Goal: Task Accomplishment & Management: Manage account settings

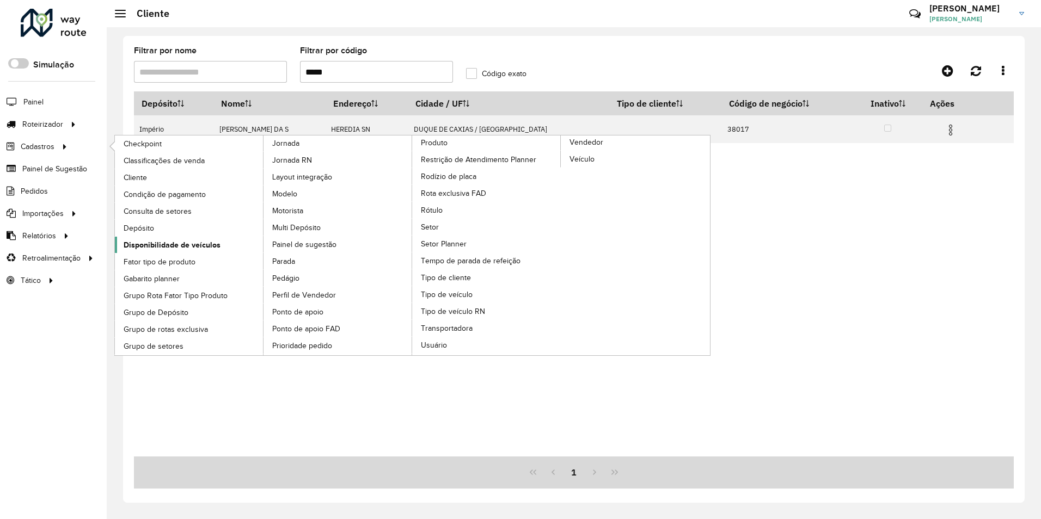
click at [154, 241] on span "Disponibilidade de veículos" at bounding box center [172, 244] width 97 height 11
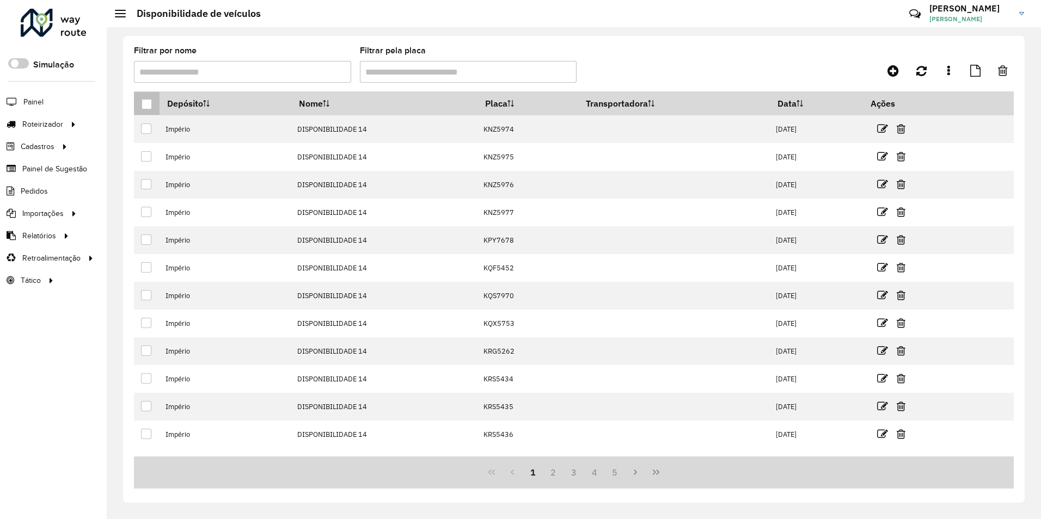
click at [149, 99] on div at bounding box center [146, 104] width 10 height 10
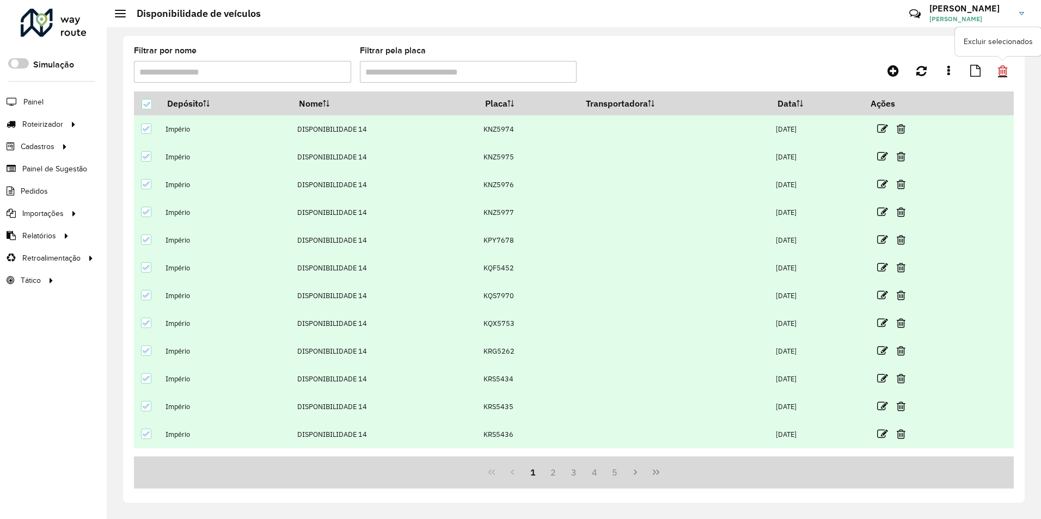
click at [1004, 71] on icon at bounding box center [1002, 71] width 9 height 12
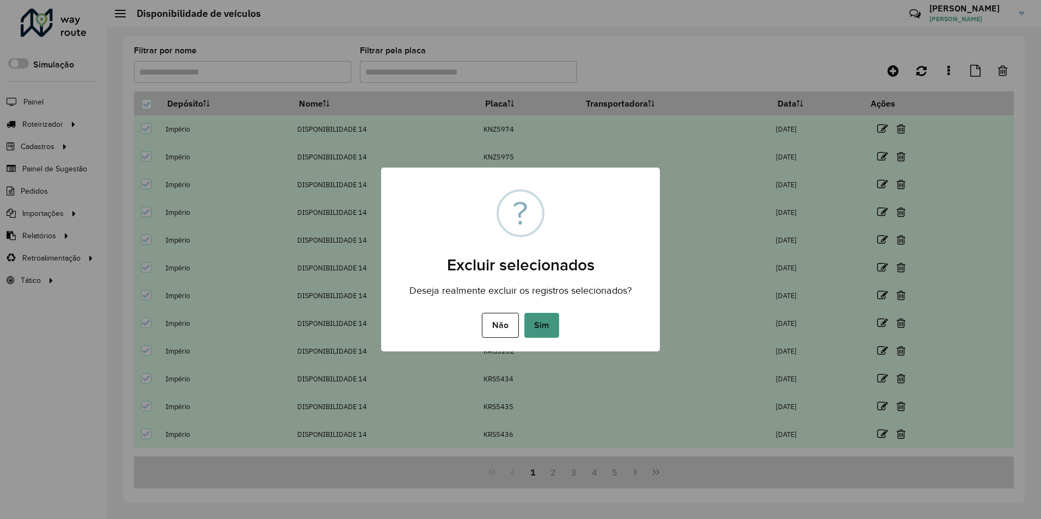
click at [545, 325] on button "Sim" at bounding box center [541, 325] width 35 height 25
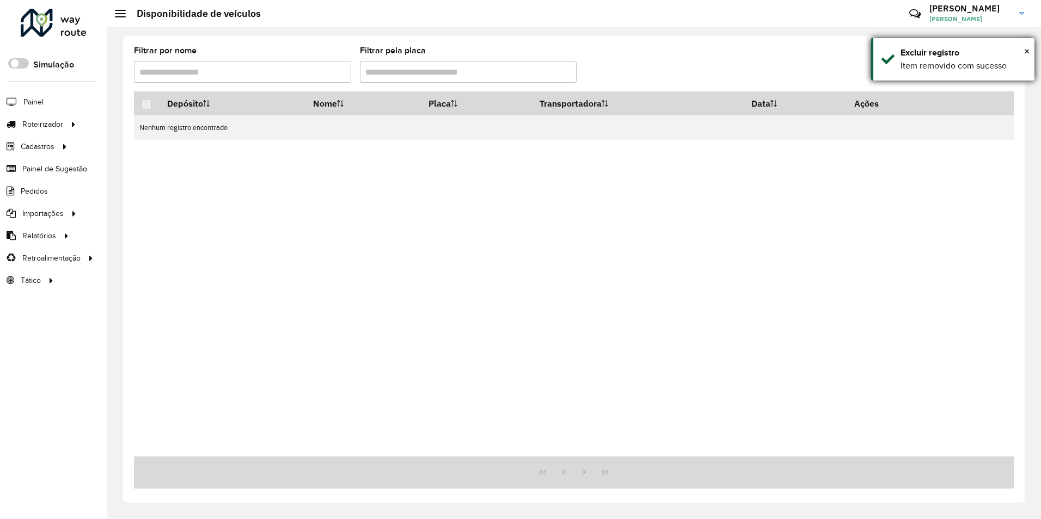
click at [1030, 50] on div "× Excluir registro Item removido com sucesso" at bounding box center [952, 59] width 163 height 42
click at [895, 71] on icon at bounding box center [892, 70] width 11 height 13
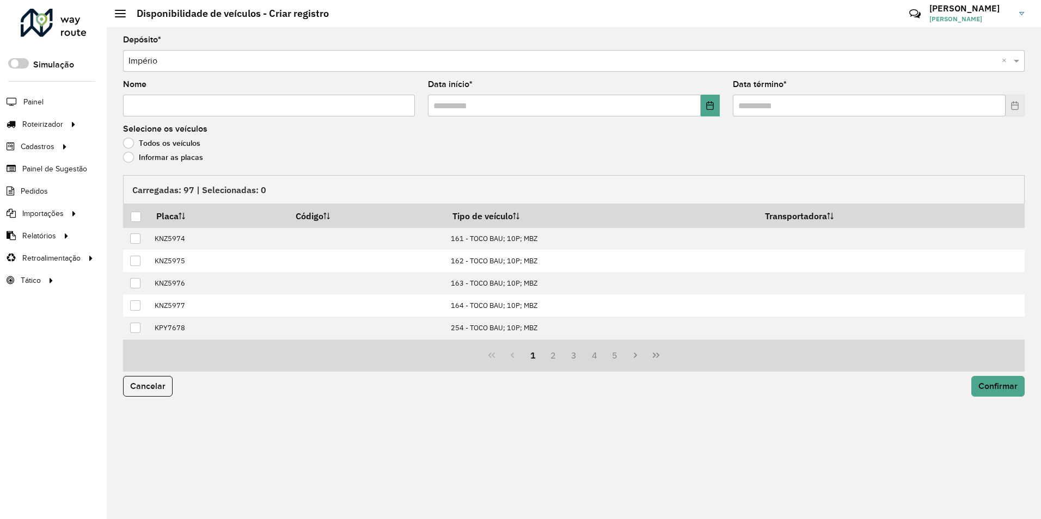
click at [206, 110] on input "Nome" at bounding box center [269, 106] width 292 height 22
type input "**********"
click at [711, 101] on icon "Choose Date" at bounding box center [709, 105] width 9 height 9
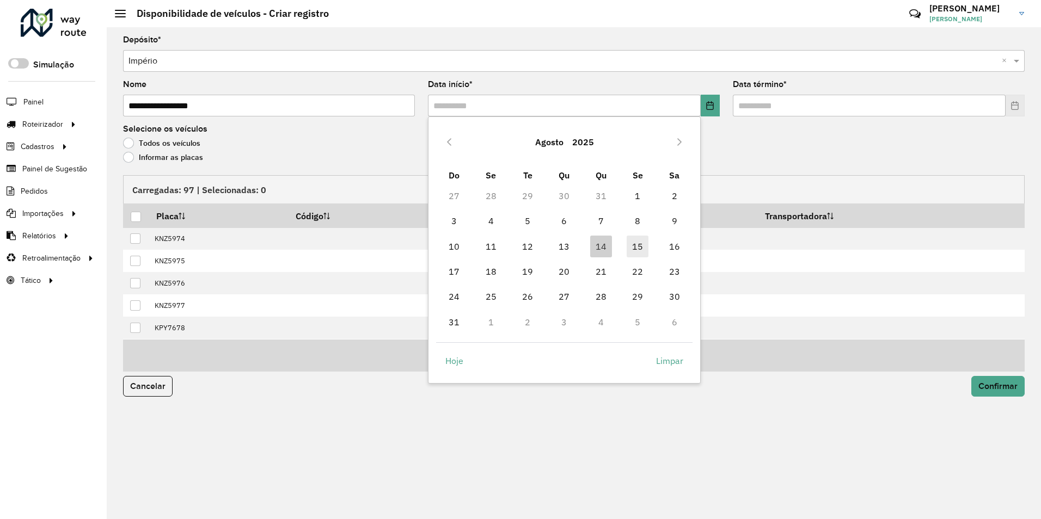
click at [639, 247] on span "15" at bounding box center [637, 247] width 22 height 22
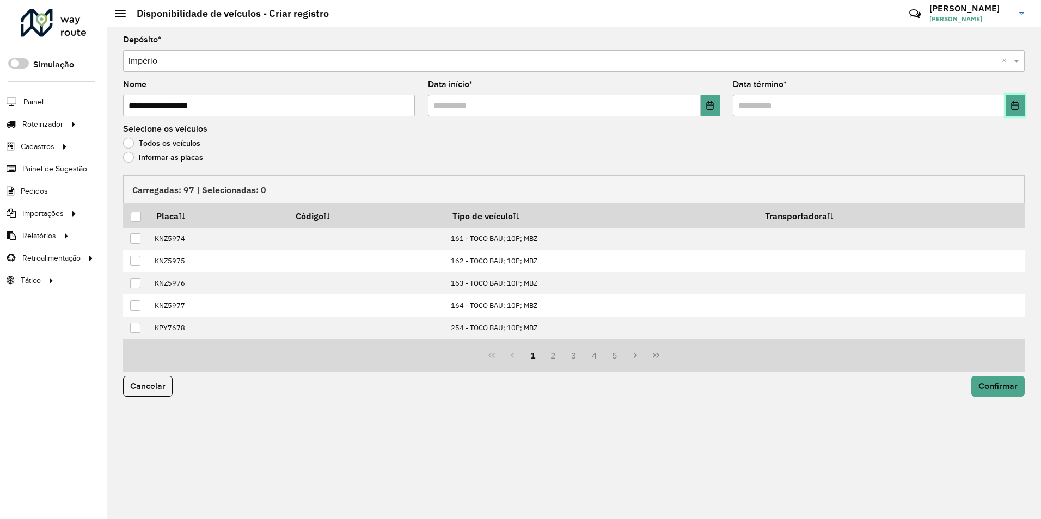
click at [1011, 103] on icon "Choose Date" at bounding box center [1014, 105] width 7 height 9
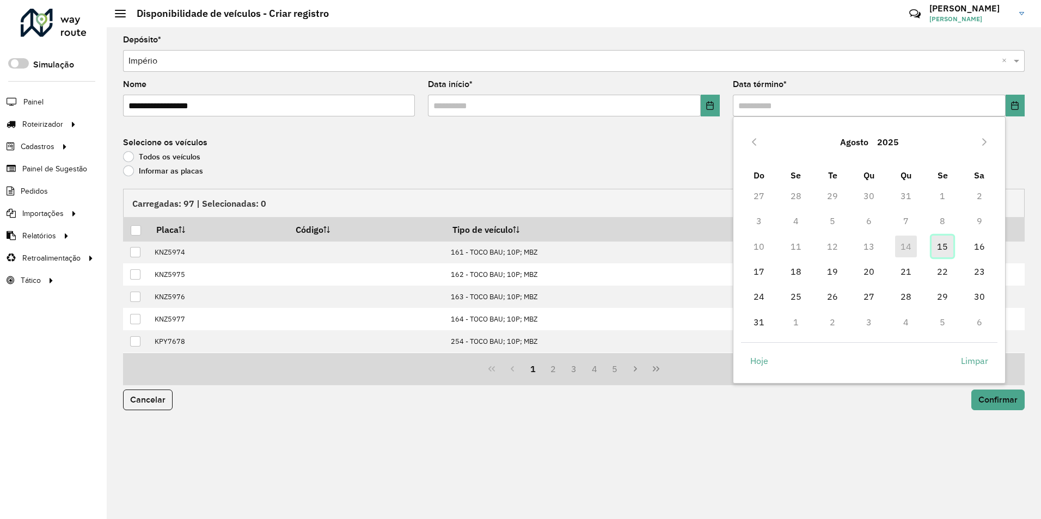
click at [940, 245] on span "15" at bounding box center [942, 247] width 22 height 22
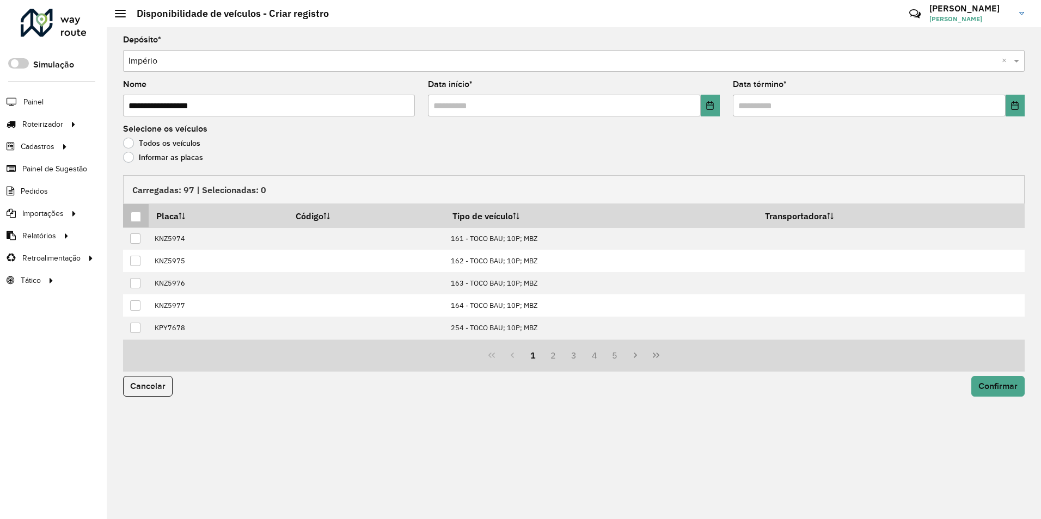
click at [137, 212] on div at bounding box center [136, 217] width 10 height 10
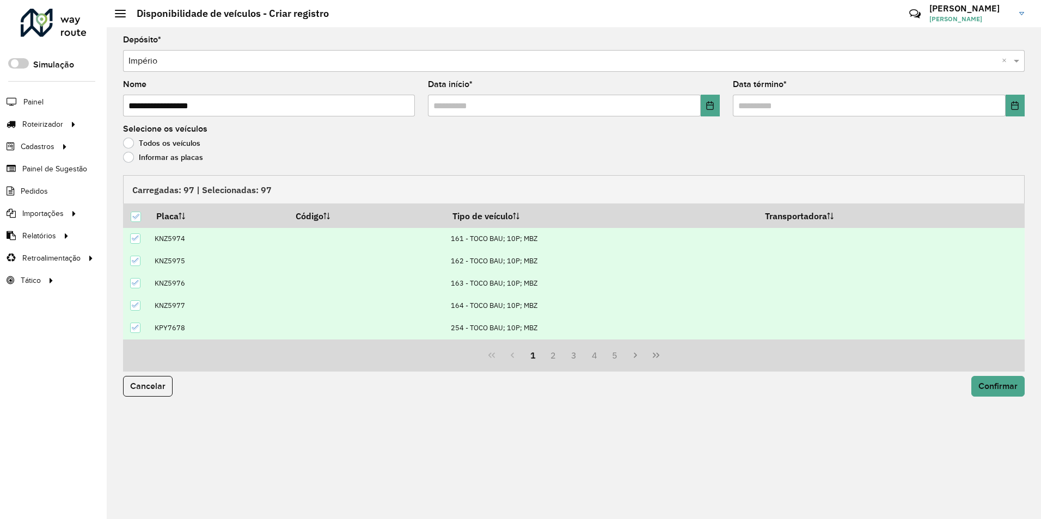
click at [490, 230] on td "161 - TOCO BAU; 10P; MBZ" at bounding box center [601, 238] width 312 height 22
click at [479, 219] on th "Tipo de veículo" at bounding box center [601, 215] width 312 height 23
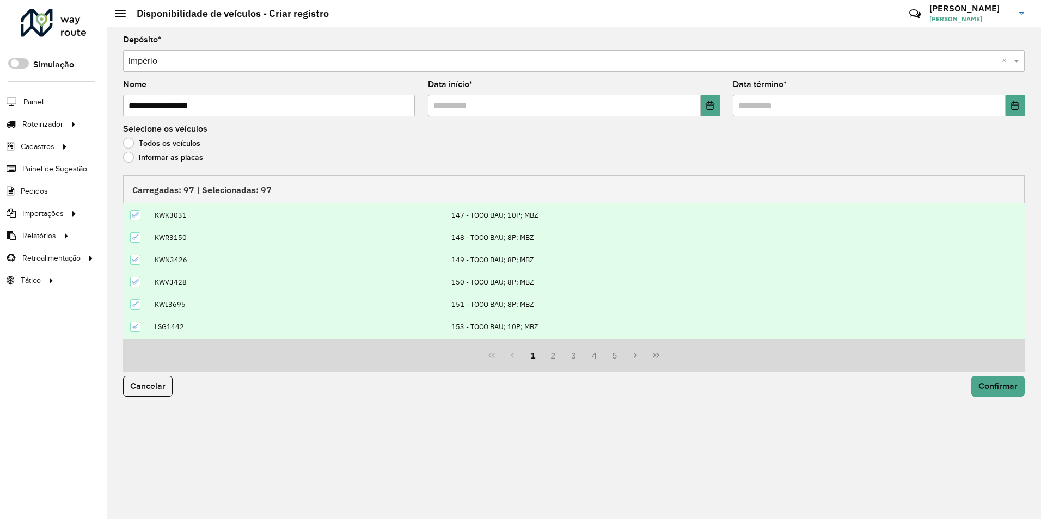
scroll to position [111, 0]
click at [555, 360] on button "2" at bounding box center [553, 355] width 21 height 21
click at [576, 356] on button "3" at bounding box center [573, 355] width 21 height 21
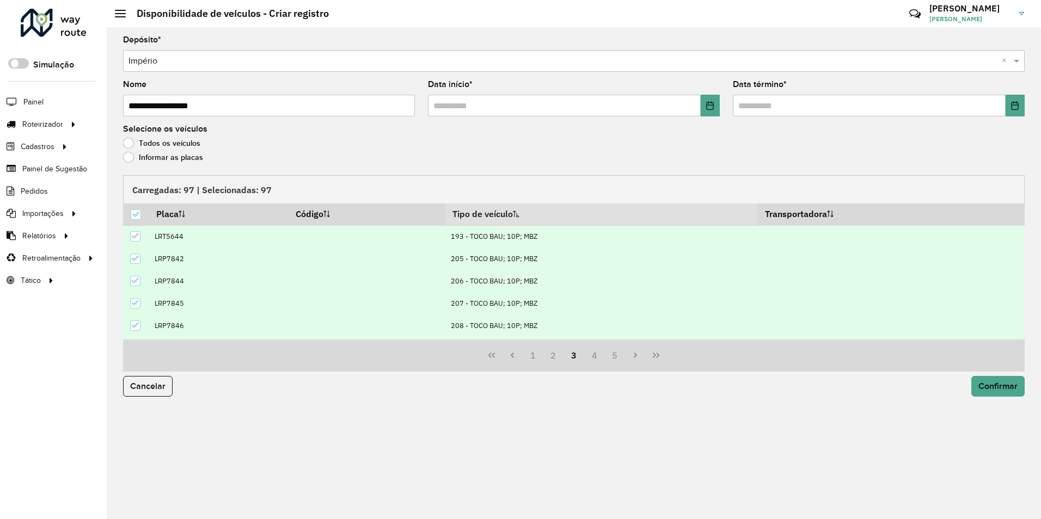
click at [138, 303] on icon at bounding box center [136, 303] width 8 height 8
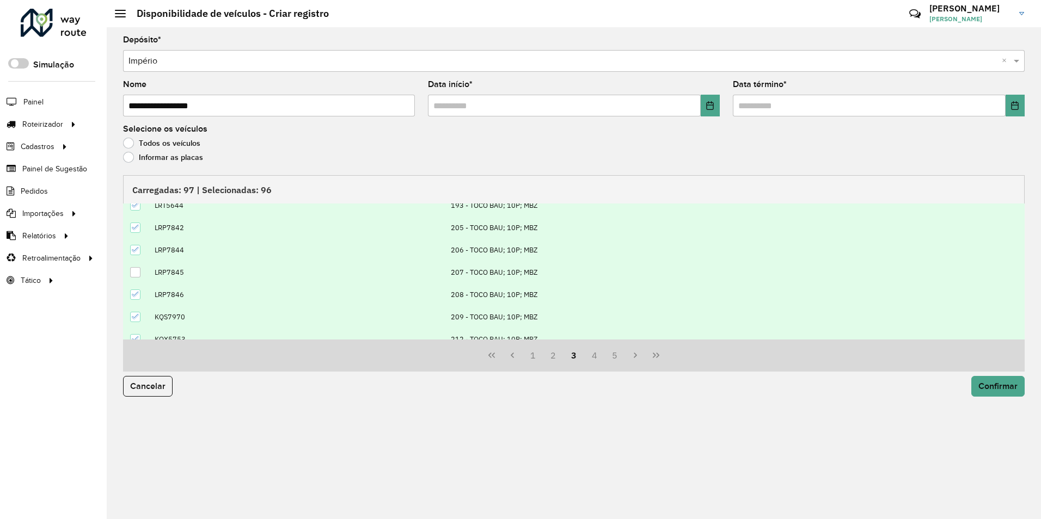
scroll to position [111, 0]
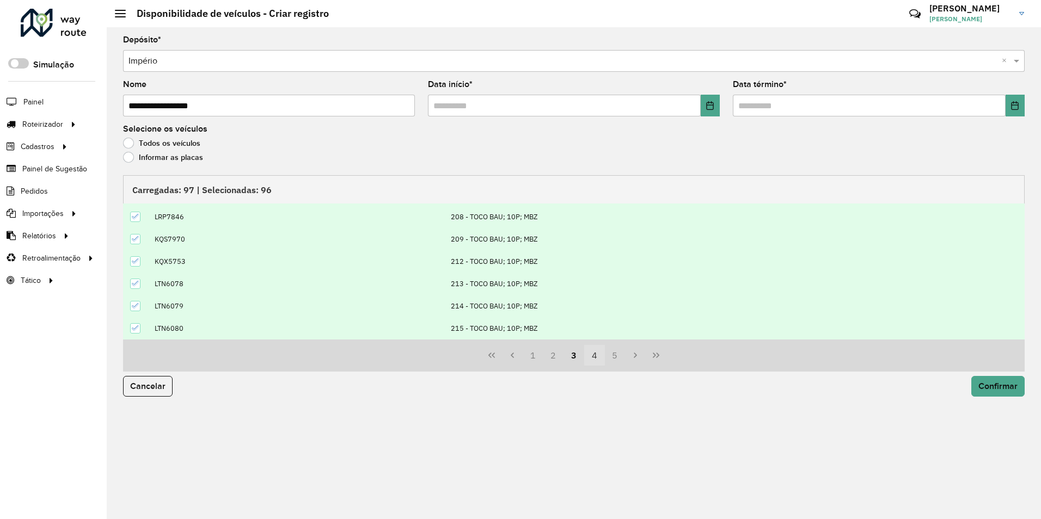
click at [602, 354] on button "4" at bounding box center [594, 355] width 21 height 21
drag, startPoint x: 599, startPoint y: 359, endPoint x: 575, endPoint y: 349, distance: 26.4
click at [598, 359] on button "5" at bounding box center [594, 355] width 21 height 21
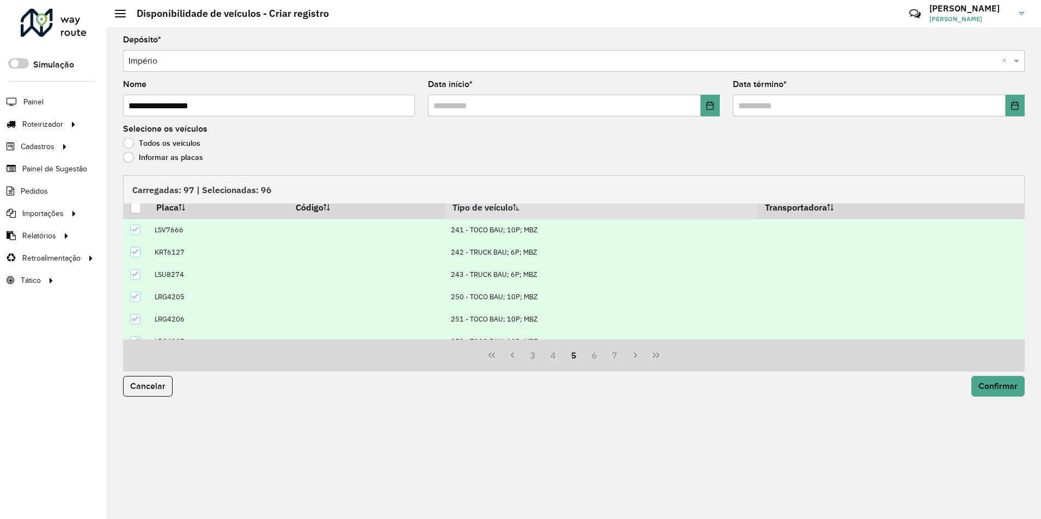
scroll to position [0, 0]
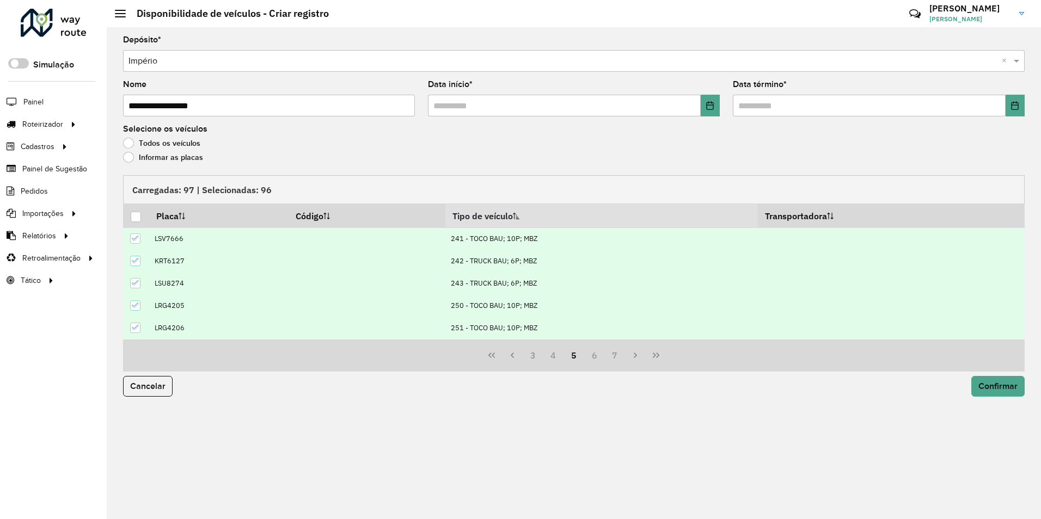
click at [139, 260] on div at bounding box center [135, 261] width 10 height 10
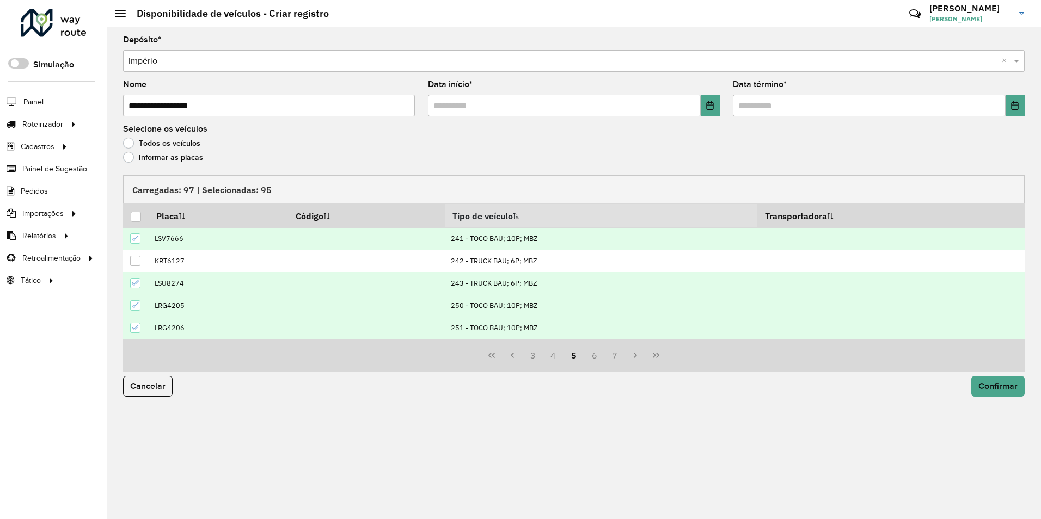
click at [135, 280] on div at bounding box center [135, 283] width 10 height 10
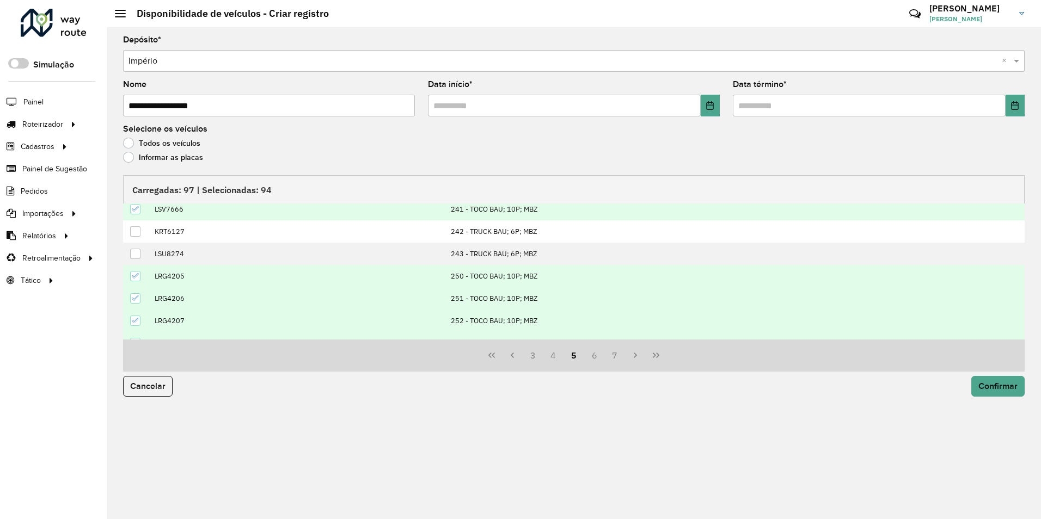
scroll to position [111, 0]
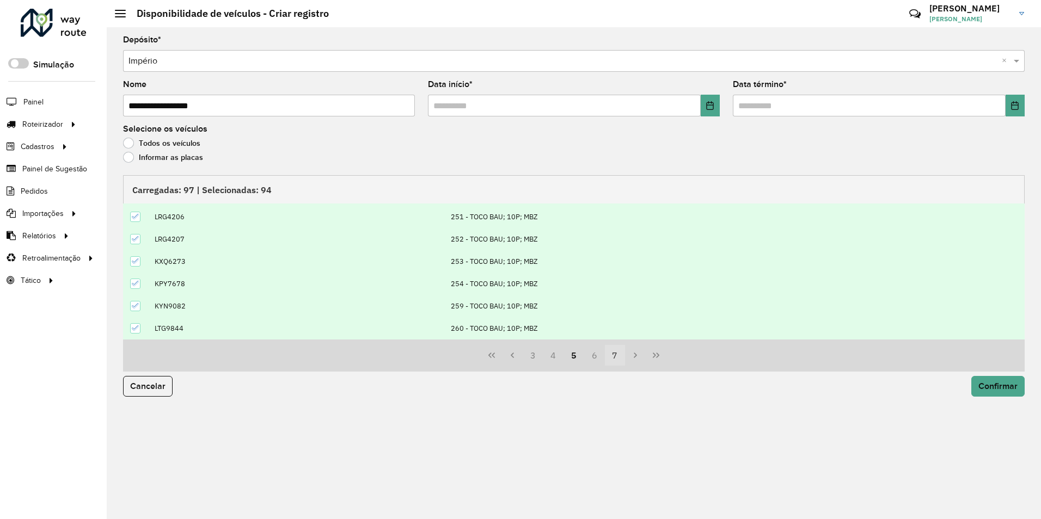
click at [596, 360] on button "6" at bounding box center [594, 355] width 21 height 21
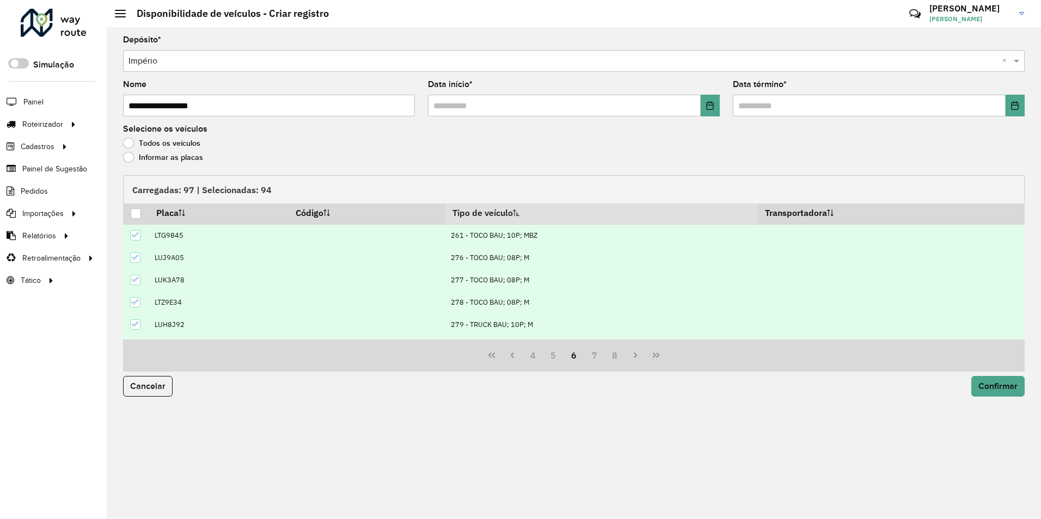
scroll to position [2, 0]
click at [133, 302] on icon at bounding box center [136, 303] width 8 height 8
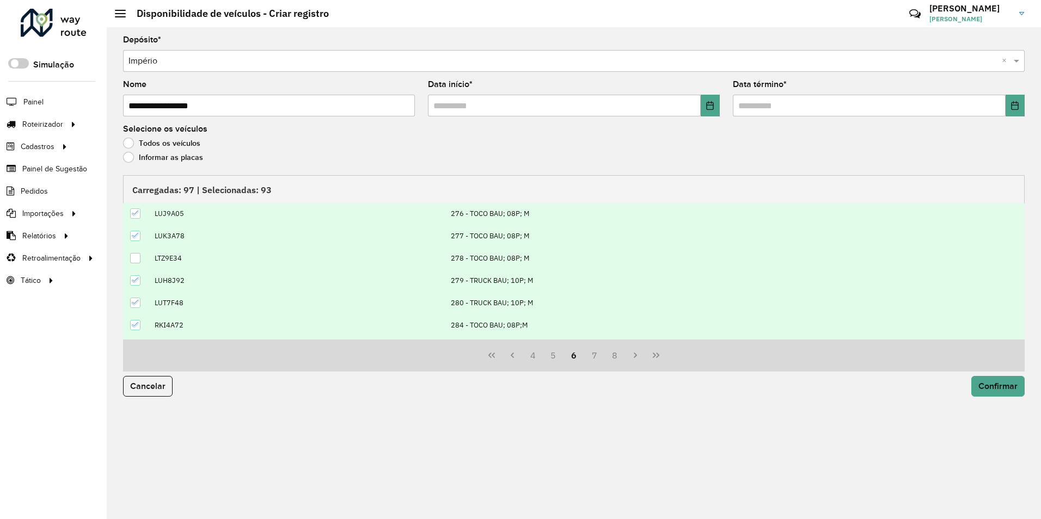
scroll to position [111, 0]
click at [136, 279] on div at bounding box center [135, 284] width 10 height 10
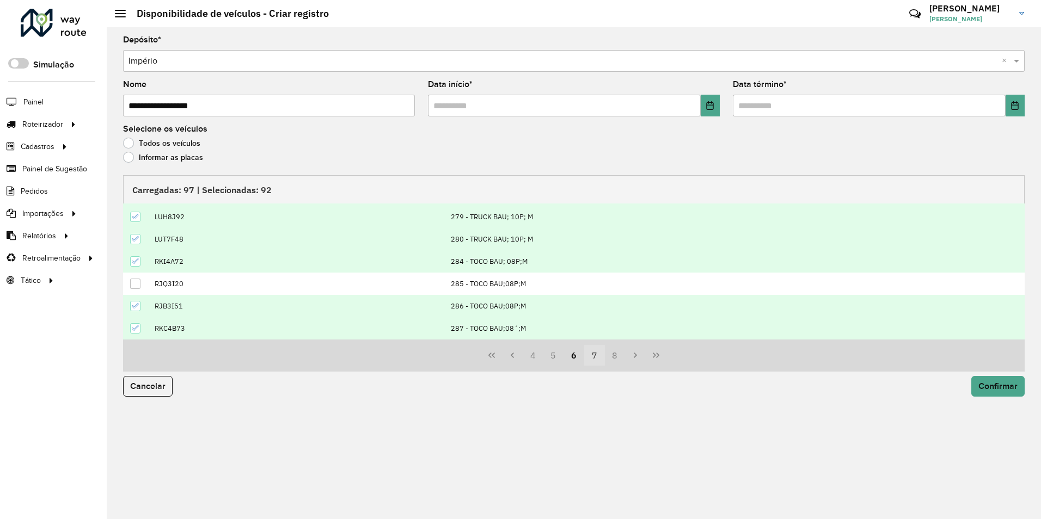
click at [596, 356] on button "7" at bounding box center [594, 355] width 21 height 21
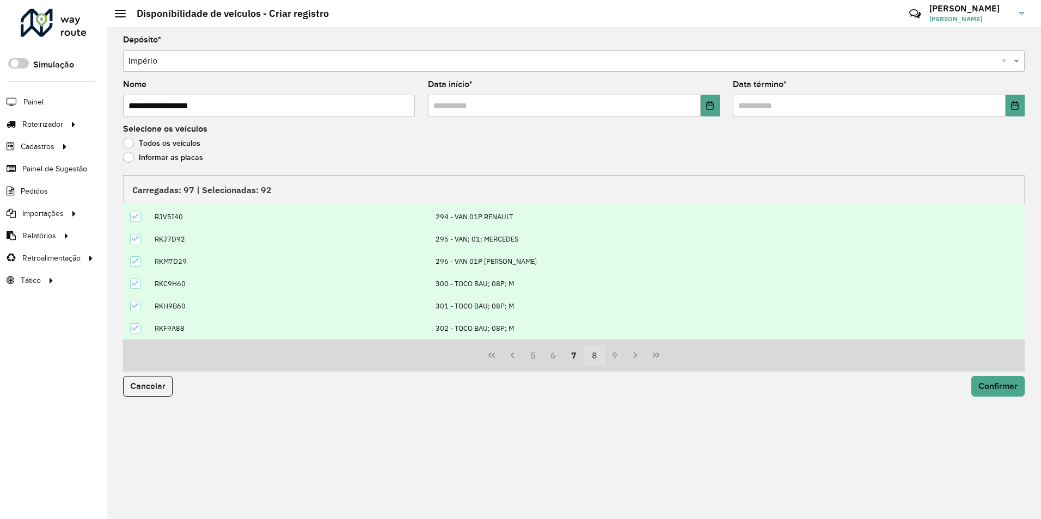
click at [590, 355] on button "8" at bounding box center [594, 355] width 21 height 21
click at [592, 355] on button "9" at bounding box center [594, 355] width 21 height 21
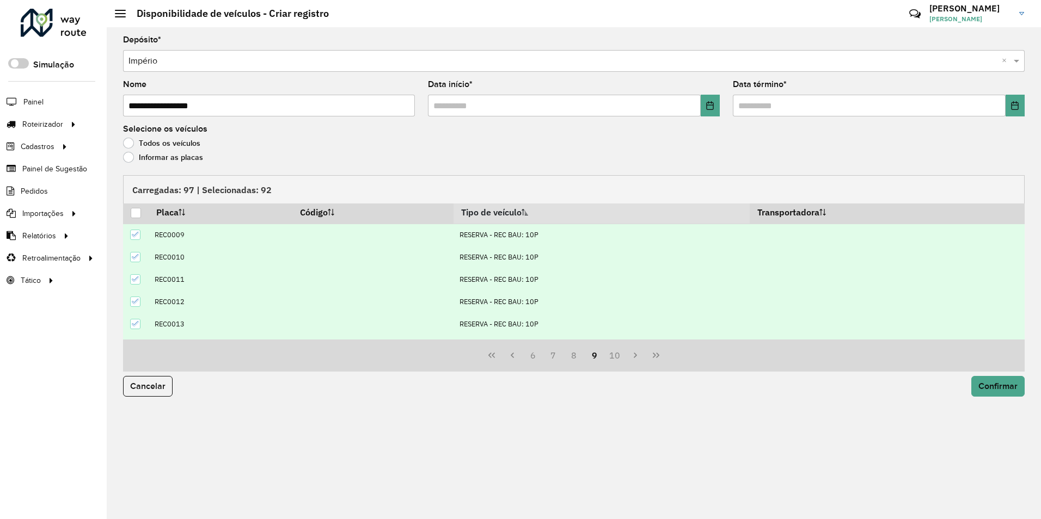
scroll to position [0, 0]
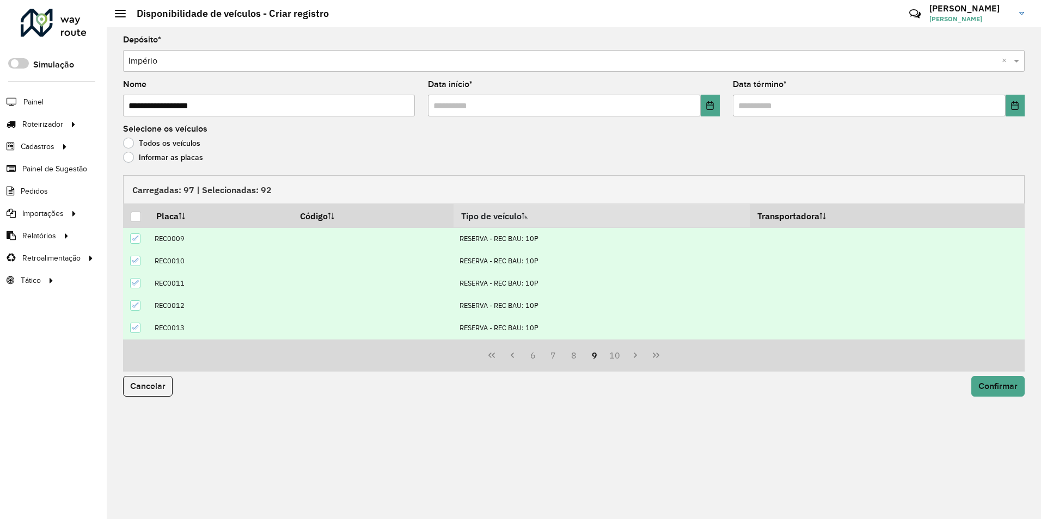
click at [136, 285] on icon at bounding box center [136, 283] width 8 height 8
drag, startPoint x: 135, startPoint y: 305, endPoint x: 135, endPoint y: 319, distance: 14.7
click at [136, 306] on icon at bounding box center [136, 306] width 8 height 8
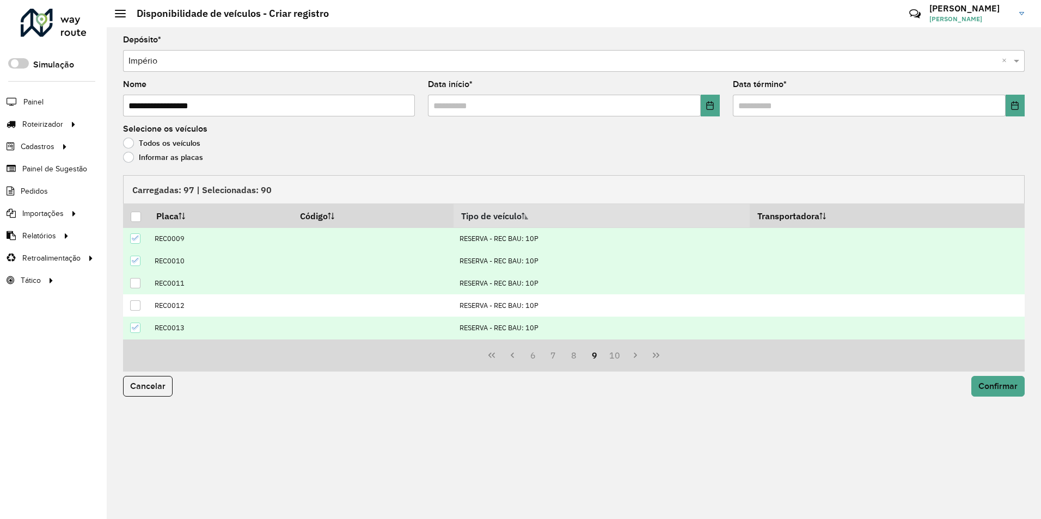
click at [135, 324] on icon at bounding box center [136, 328] width 8 height 8
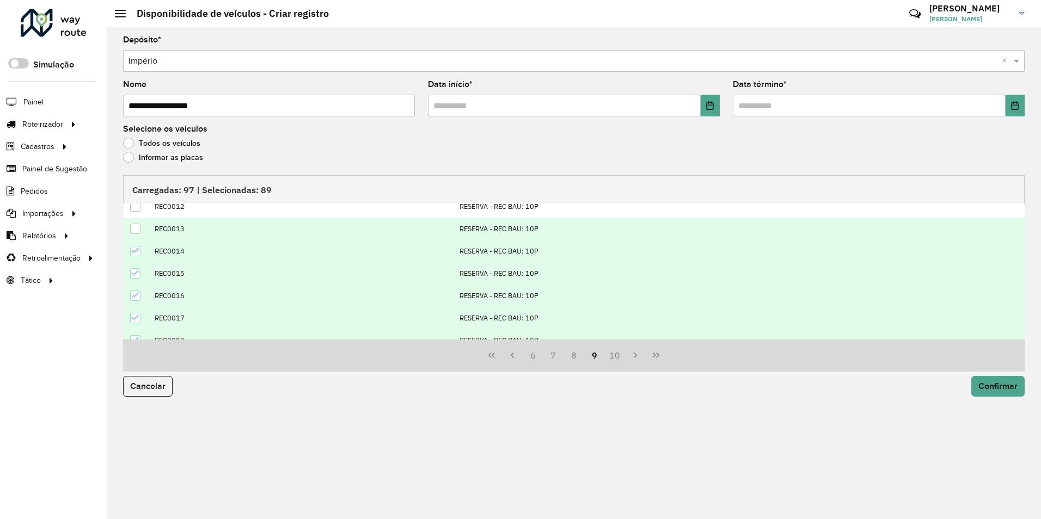
scroll to position [109, 0]
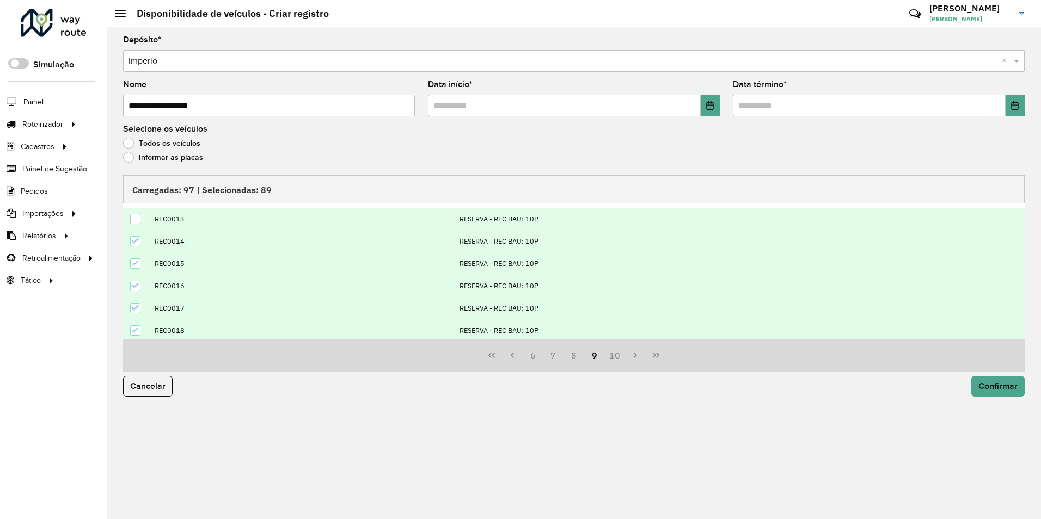
click at [133, 244] on icon at bounding box center [136, 241] width 8 height 8
click at [134, 265] on icon at bounding box center [135, 263] width 7 height 5
click at [135, 287] on icon at bounding box center [136, 286] width 8 height 8
click at [136, 310] on icon at bounding box center [136, 308] width 8 height 8
click at [136, 333] on icon at bounding box center [136, 331] width 8 height 8
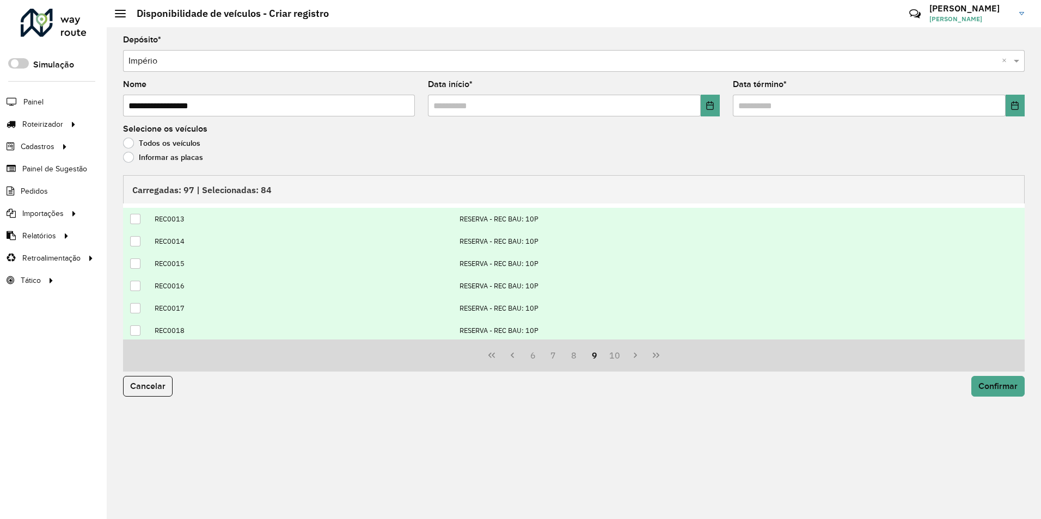
scroll to position [111, 0]
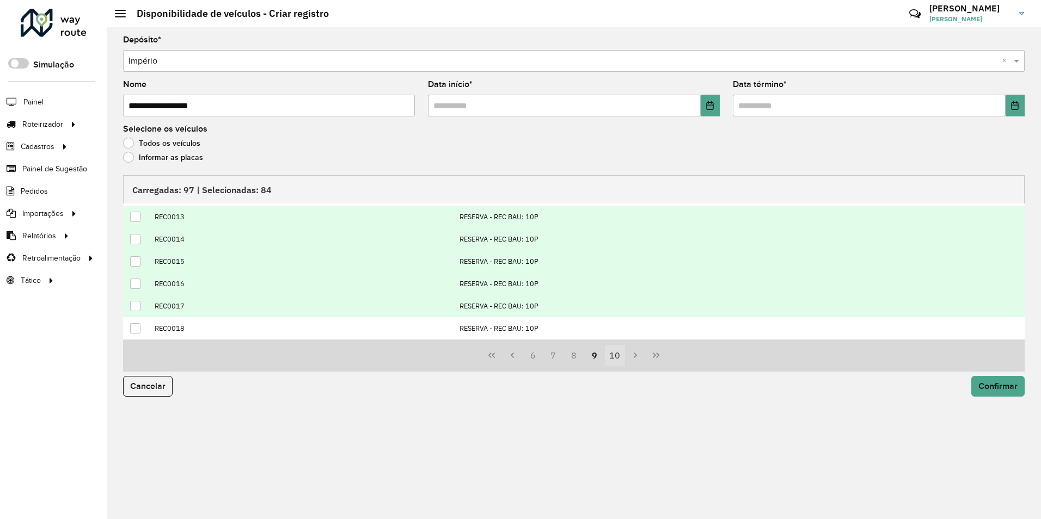
click at [619, 359] on button "10" at bounding box center [615, 355] width 21 height 21
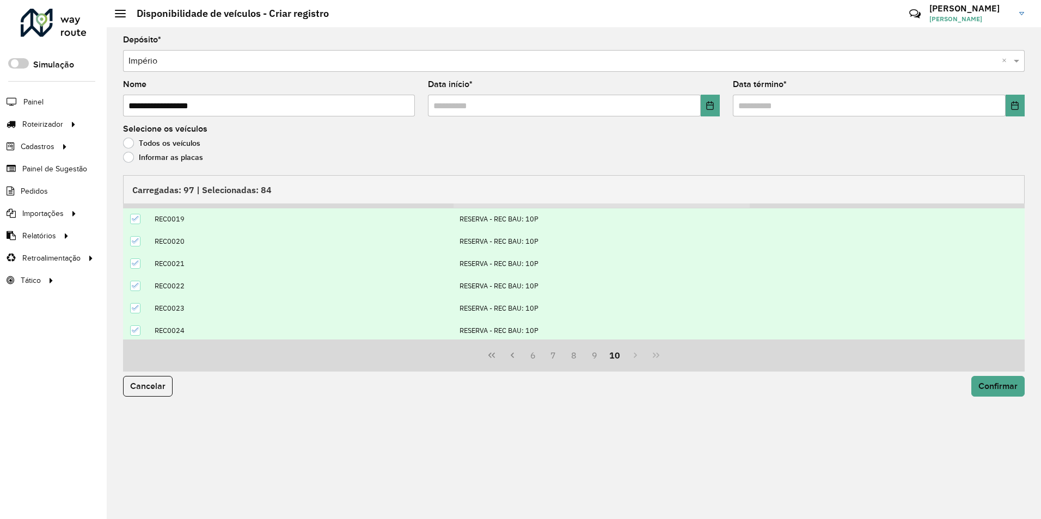
scroll to position [0, 0]
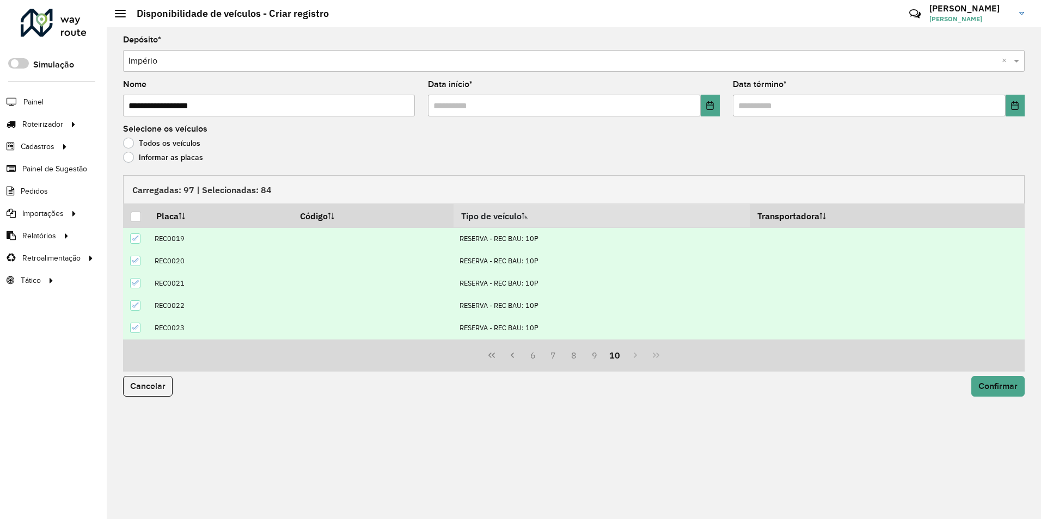
click at [136, 236] on icon at bounding box center [136, 239] width 8 height 8
click at [136, 261] on icon at bounding box center [136, 261] width 8 height 8
click at [132, 288] on div at bounding box center [135, 283] width 11 height 11
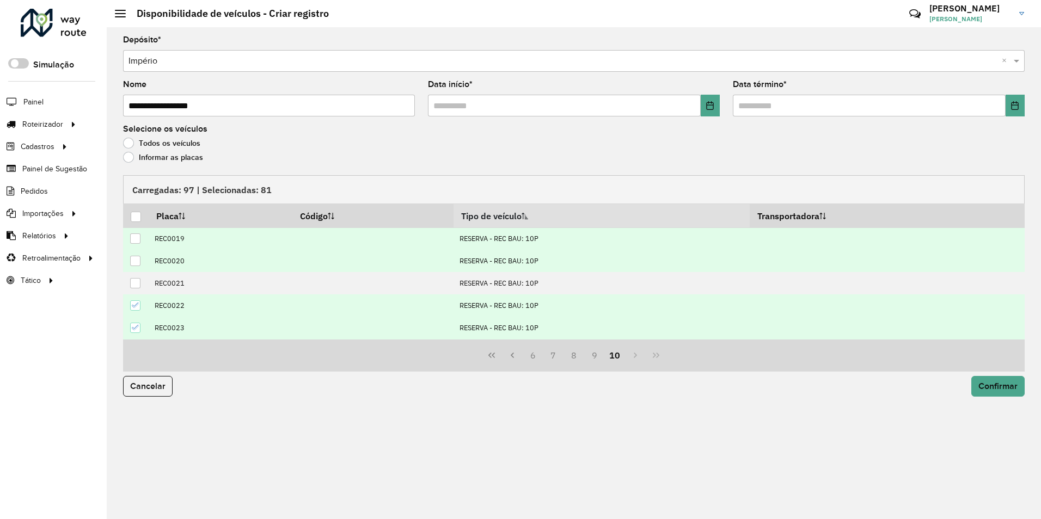
click at [135, 316] on td at bounding box center [136, 305] width 26 height 22
click at [139, 300] on div at bounding box center [135, 305] width 10 height 10
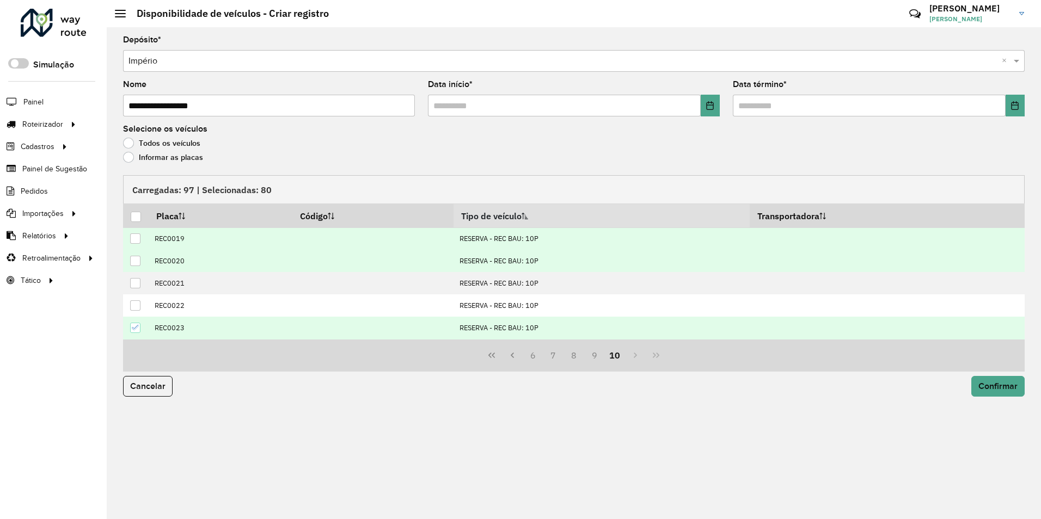
click at [135, 327] on icon at bounding box center [136, 328] width 8 height 8
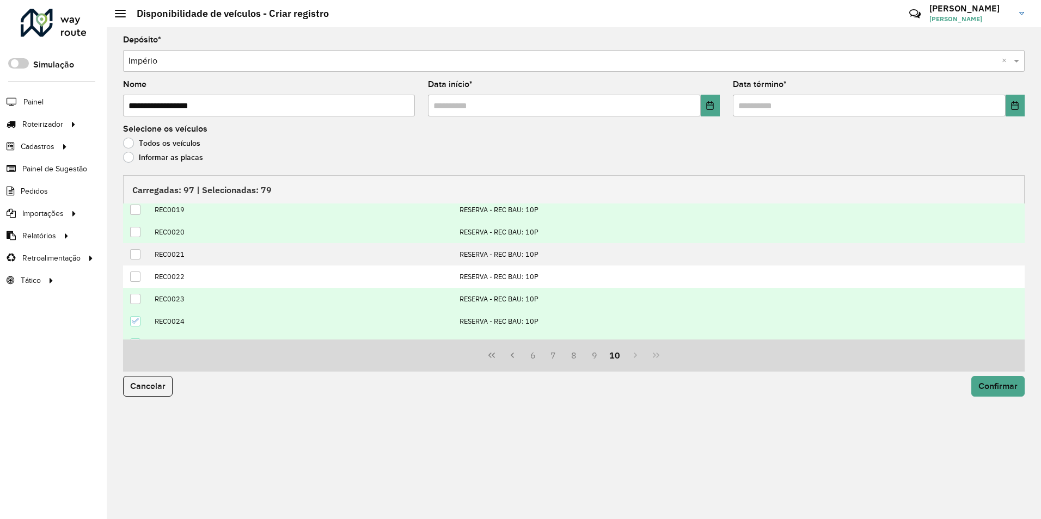
scroll to position [44, 0]
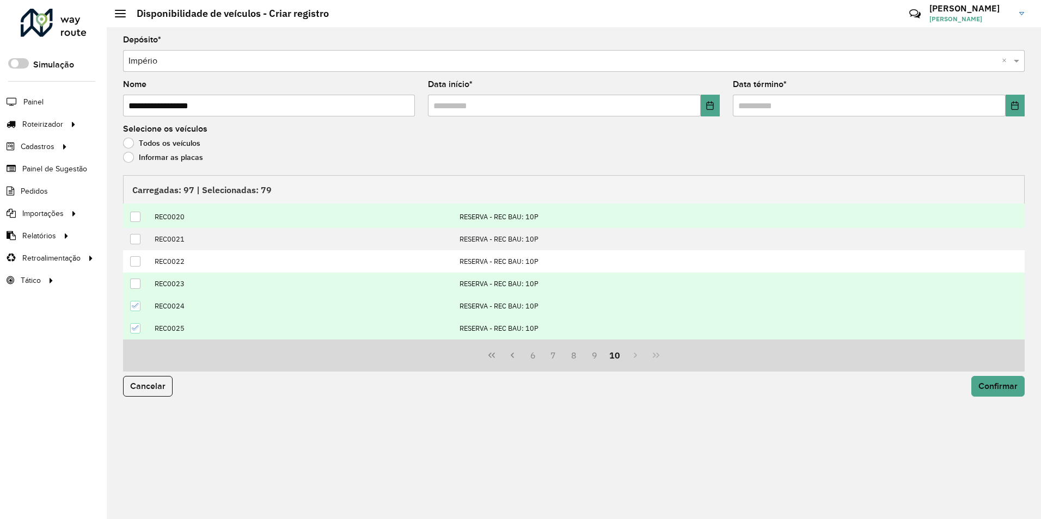
click at [131, 310] on div at bounding box center [135, 306] width 10 height 10
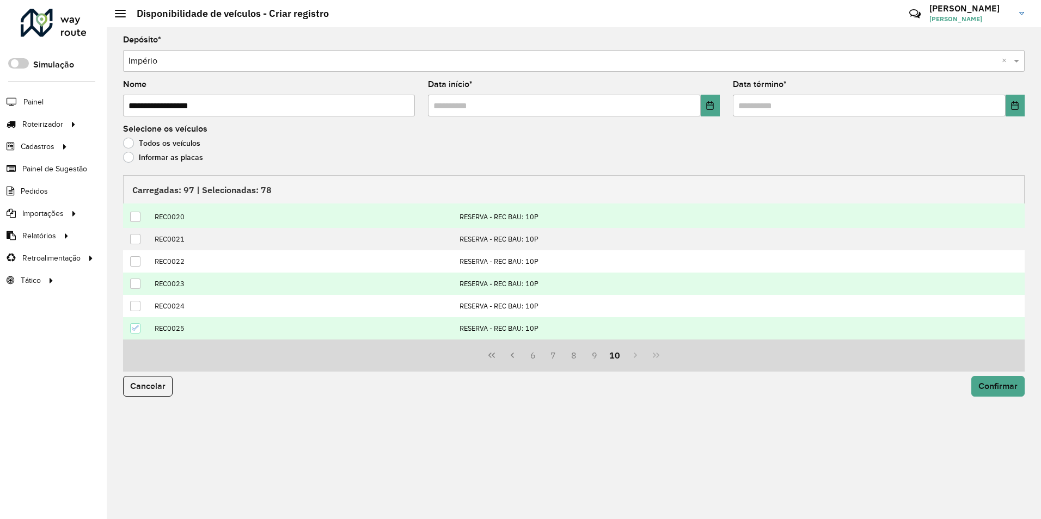
click at [138, 328] on icon at bounding box center [136, 328] width 8 height 8
click at [1001, 383] on span "Confirmar" at bounding box center [997, 386] width 39 height 9
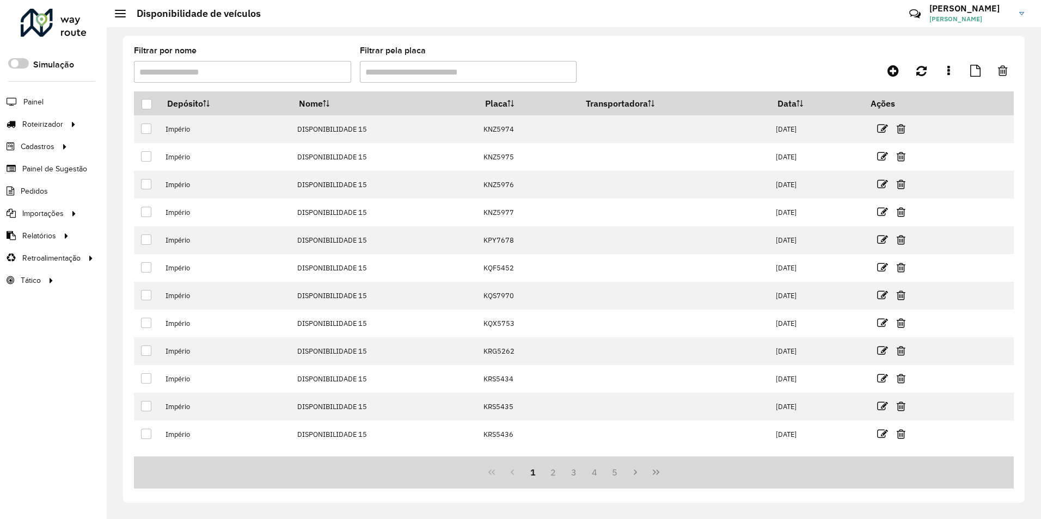
click at [429, 74] on input "Filtrar pela placa" at bounding box center [468, 72] width 217 height 22
paste input "*******"
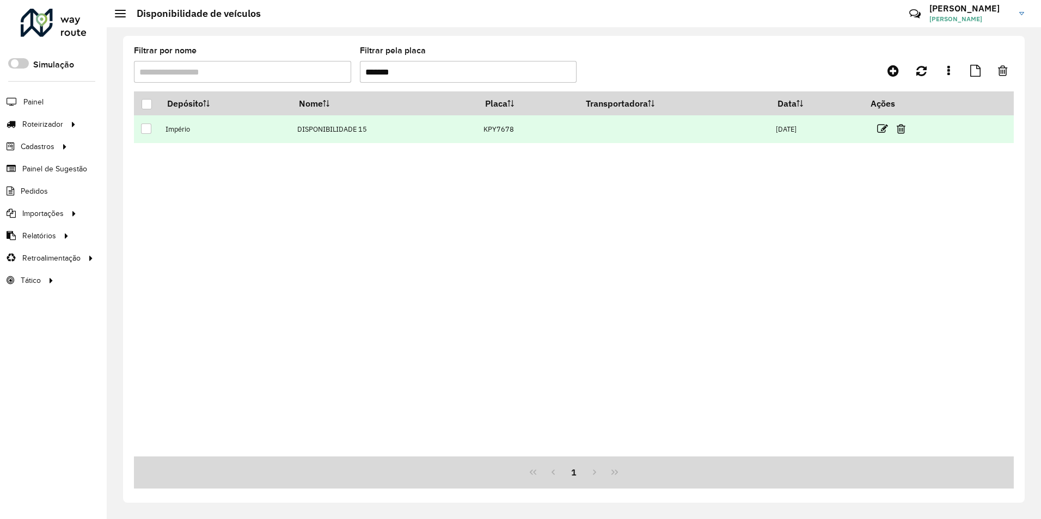
type input "*******"
click at [144, 128] on div at bounding box center [146, 129] width 10 height 10
click at [905, 128] on icon at bounding box center [900, 129] width 9 height 11
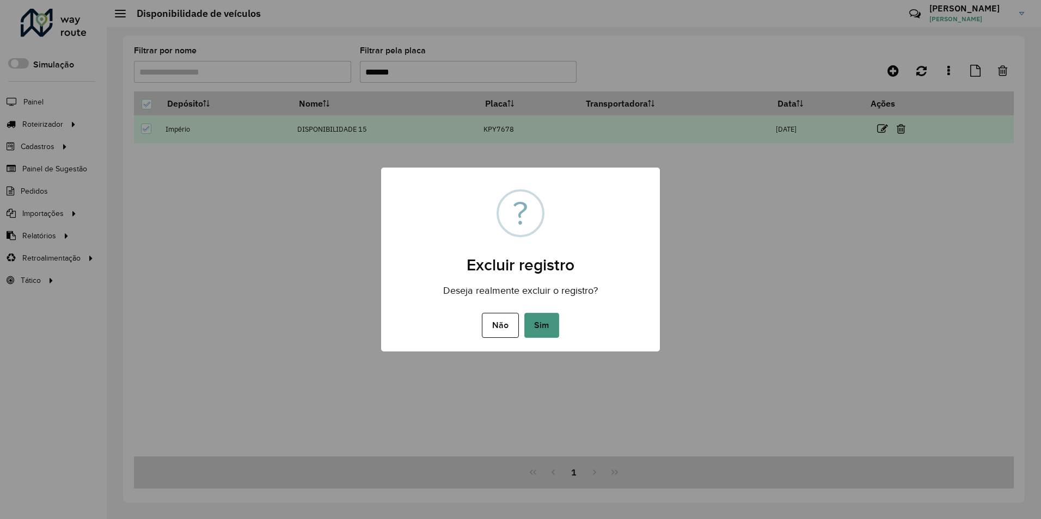
click at [534, 322] on button "Sim" at bounding box center [541, 325] width 35 height 25
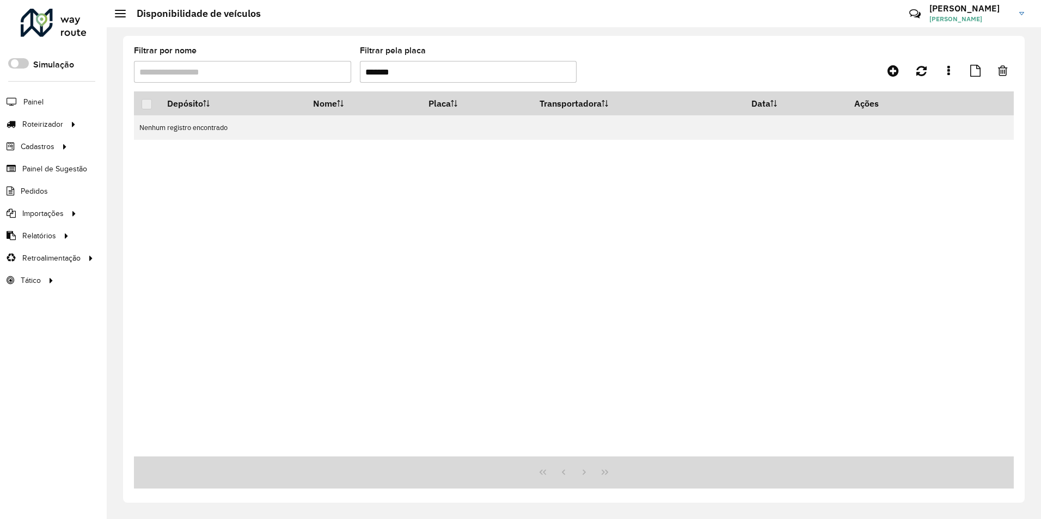
drag, startPoint x: 367, startPoint y: 69, endPoint x: 333, endPoint y: 63, distance: 35.3
click at [340, 66] on formly-group "Filtrar por nome Filtrar pela placa *******" at bounding box center [459, 69] width 651 height 45
